Goal: Use online tool/utility: Utilize a website feature to perform a specific function

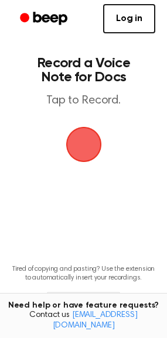
click at [89, 143] on span "button" at bounding box center [83, 145] width 36 height 36
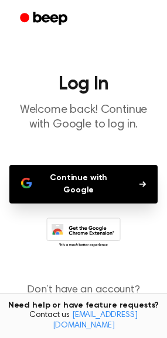
click at [70, 181] on button "Continue with Google" at bounding box center [83, 184] width 148 height 39
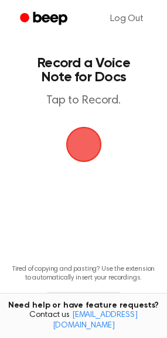
click at [86, 150] on span "button" at bounding box center [83, 145] width 36 height 36
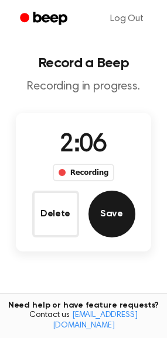
click at [117, 208] on button "Save" at bounding box center [111, 213] width 47 height 47
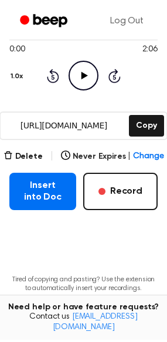
scroll to position [117, 0]
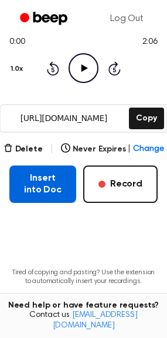
click at [48, 192] on button "Insert into Doc" at bounding box center [42, 183] width 67 height 37
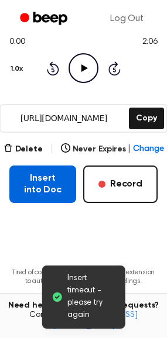
click at [53, 186] on button "Insert into Doc" at bounding box center [42, 183] width 67 height 37
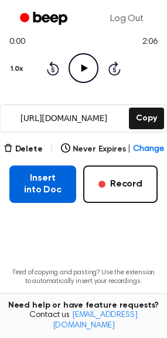
click at [32, 198] on button "Insert into Doc" at bounding box center [42, 183] width 67 height 37
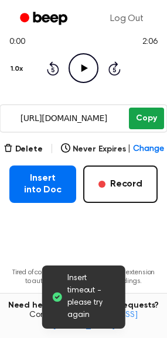
click at [138, 117] on button "Copy" at bounding box center [146, 119] width 34 height 22
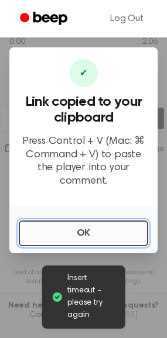
click at [92, 226] on button "OK" at bounding box center [83, 233] width 129 height 26
